Goal: Find specific page/section: Find specific page/section

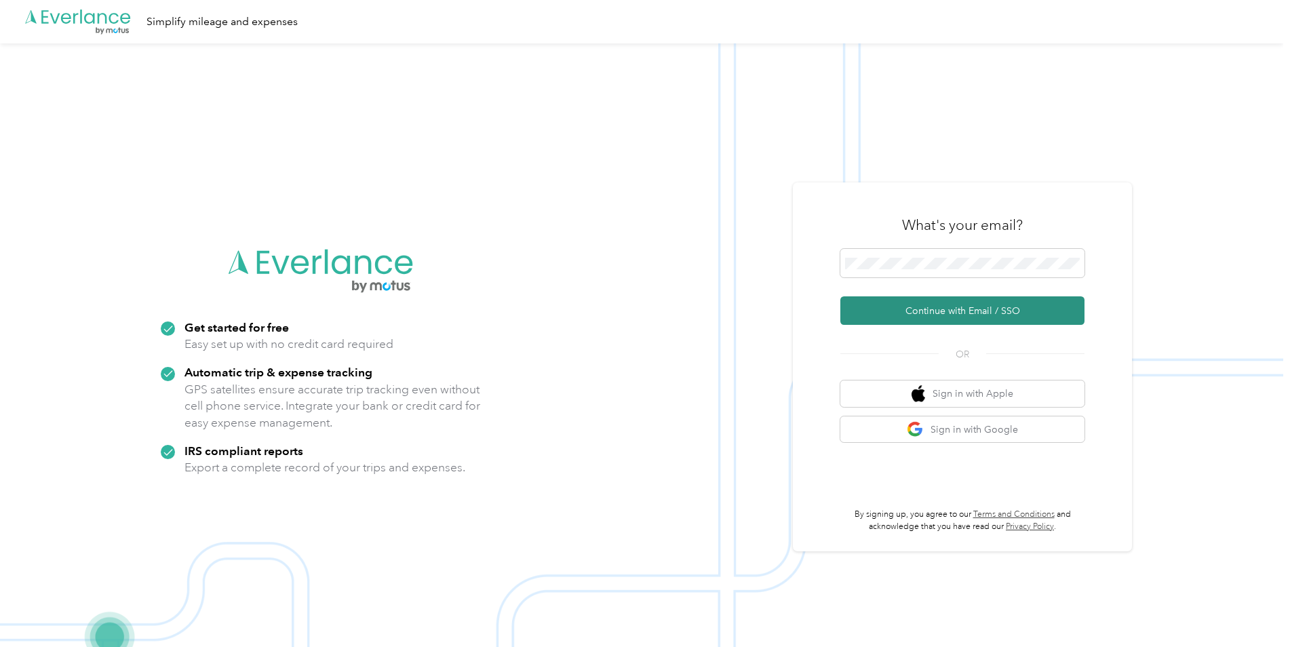
click at [993, 316] on button "Continue with Email / SSO" at bounding box center [962, 310] width 244 height 28
click at [961, 298] on button "Continue with Email / SSO" at bounding box center [962, 310] width 244 height 28
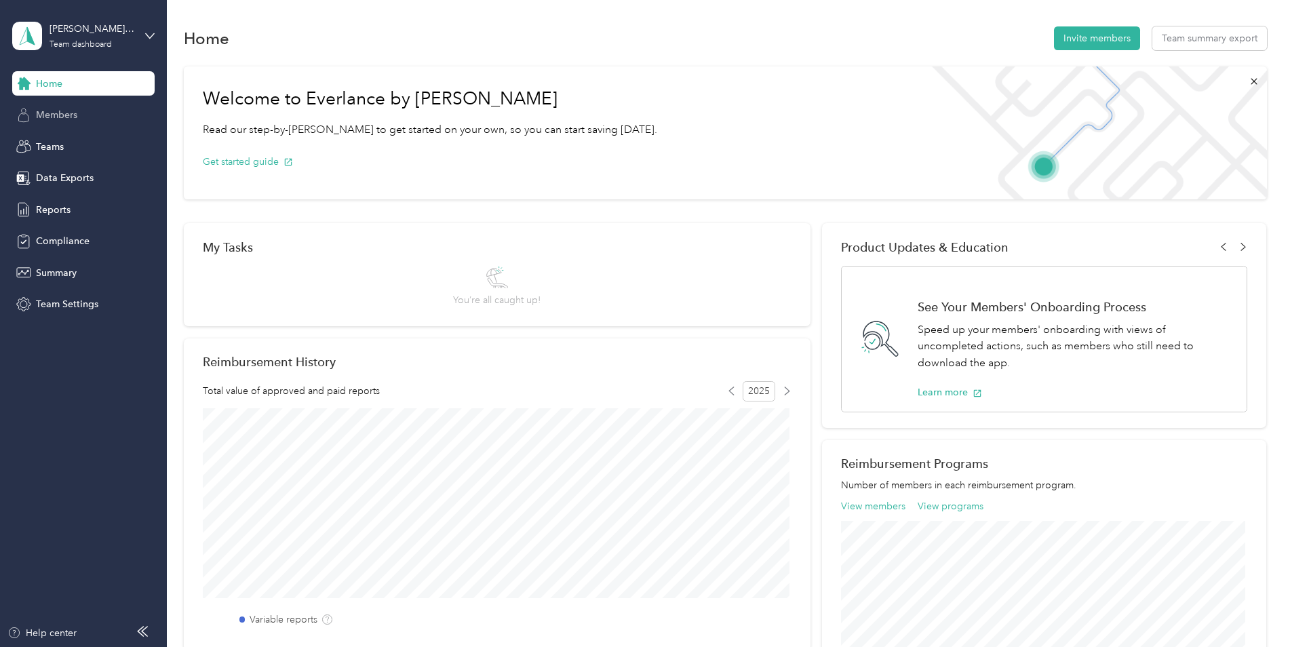
click at [98, 119] on div "Members" at bounding box center [83, 115] width 142 height 24
